Goal: Information Seeking & Learning: Understand process/instructions

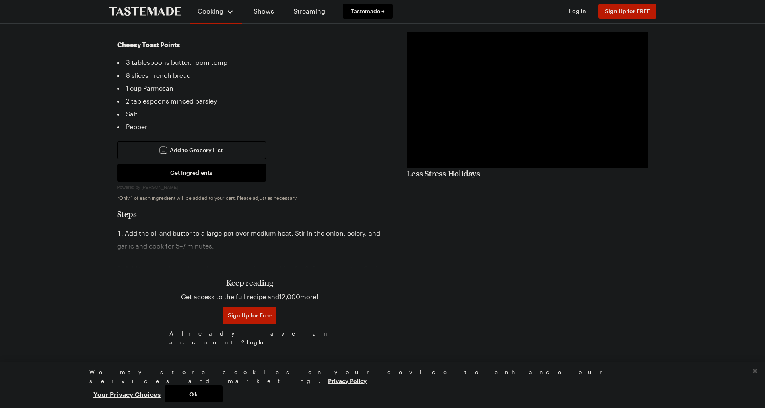
scroll to position [406, 0]
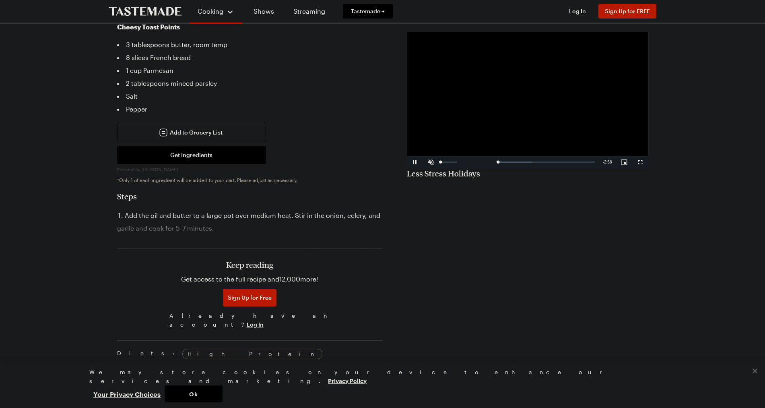
click at [431, 162] on span "Video Player" at bounding box center [431, 162] width 16 height 0
click at [451, 167] on div "Loaded : 55.69% 0:12 0:12" at bounding box center [519, 162] width 160 height 12
click at [444, 161] on div "0:00" at bounding box center [444, 162] width 0 height 2
click at [445, 233] on div "Prep Time: 40 min Cook Time: 40 min Servings: 4 Scale Easy Units: Imperial Impe…" at bounding box center [382, 207] width 531 height 893
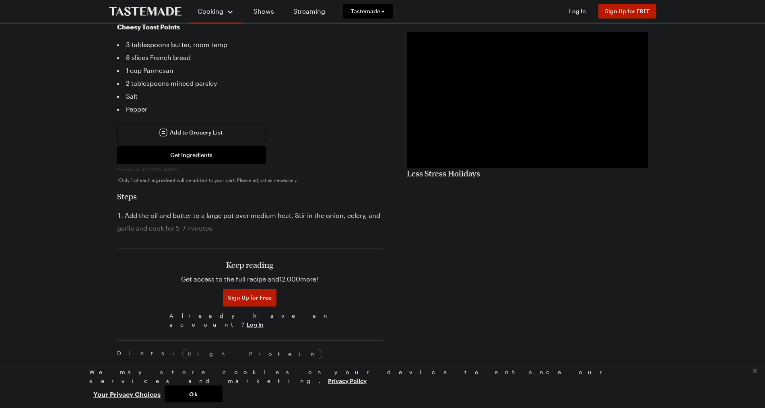
click at [445, 233] on div "Prep Time: 40 min Cook Time: 40 min Servings: 4 Scale Easy Units: Imperial Impe…" at bounding box center [382, 207] width 531 height 893
click at [445, 231] on div "Prep Time: 40 min Cook Time: 40 min Servings: 4 Scale Easy Units: Imperial Impe…" at bounding box center [382, 207] width 531 height 893
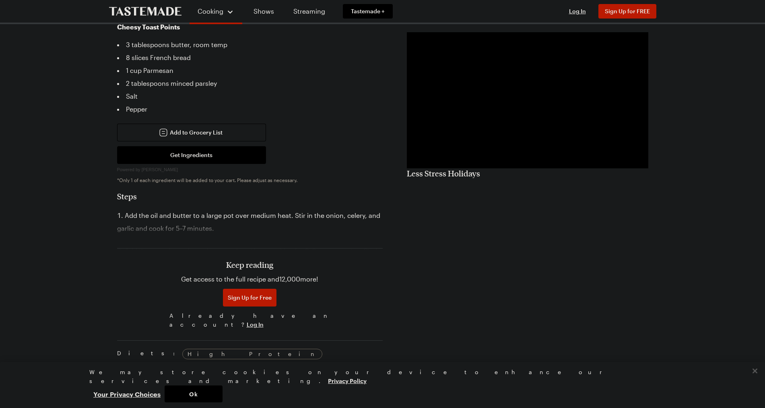
click at [445, 231] on div "Prep Time: 40 min Cook Time: 40 min Servings: 4 Scale Easy Units: Imperial Impe…" at bounding box center [382, 207] width 531 height 893
